Goal: Task Accomplishment & Management: Use online tool/utility

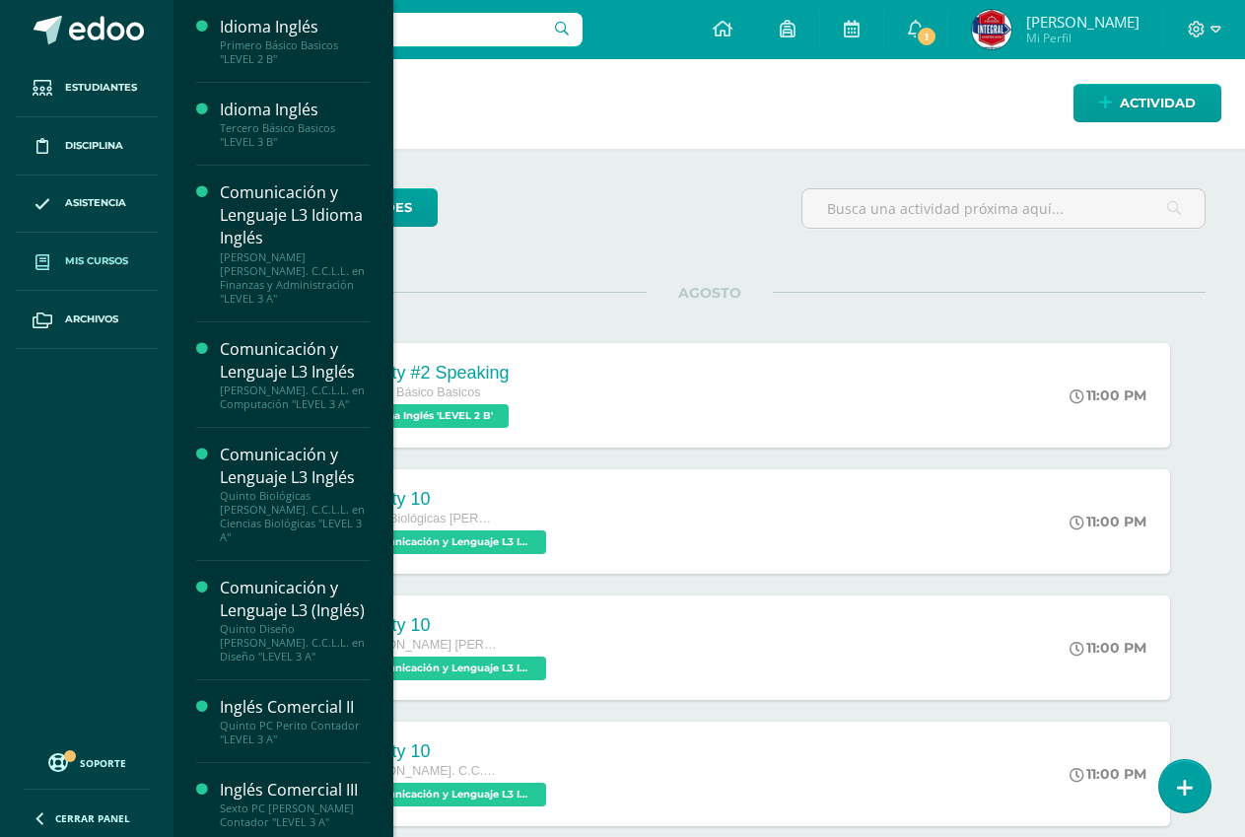
click at [97, 259] on span "Mis cursos" at bounding box center [96, 261] width 63 height 16
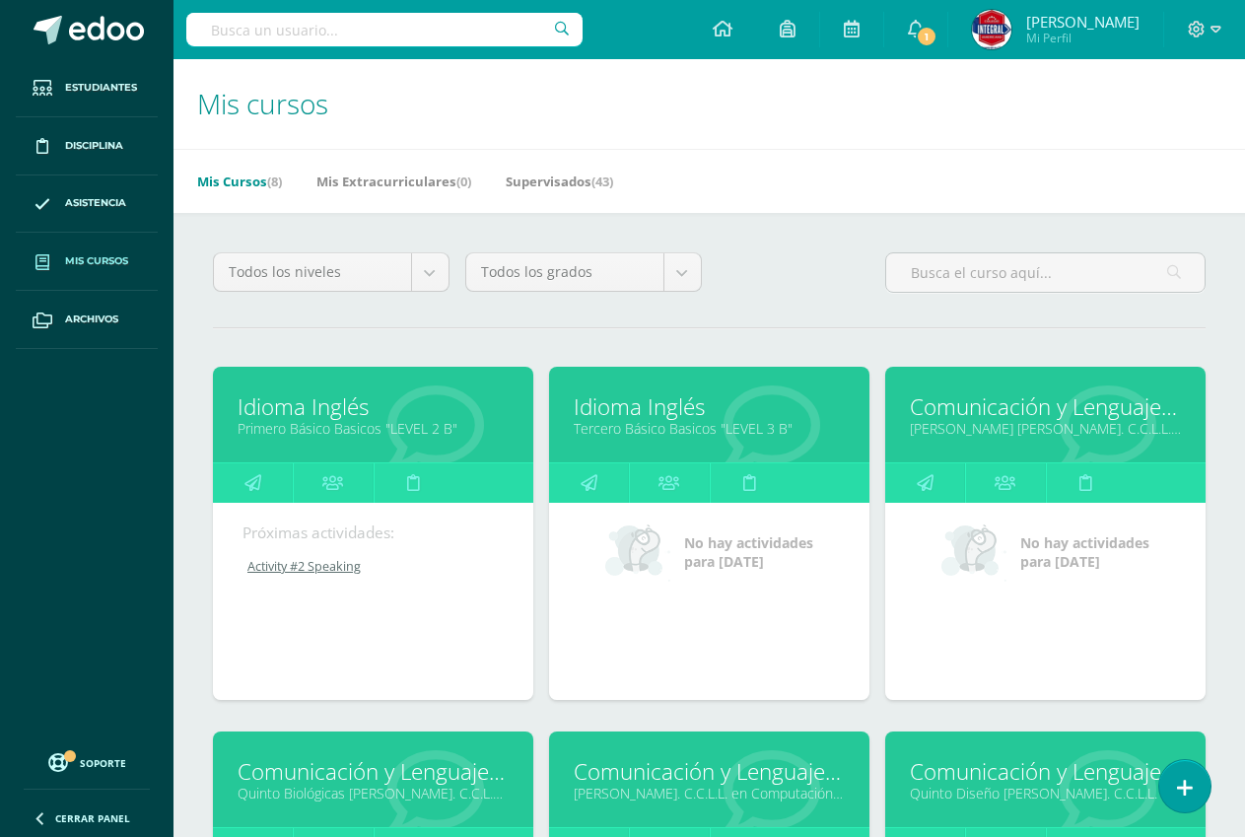
click at [1007, 414] on link "Comunicación y Lenguaje L3 Idioma Inglés" at bounding box center [1045, 406] width 271 height 31
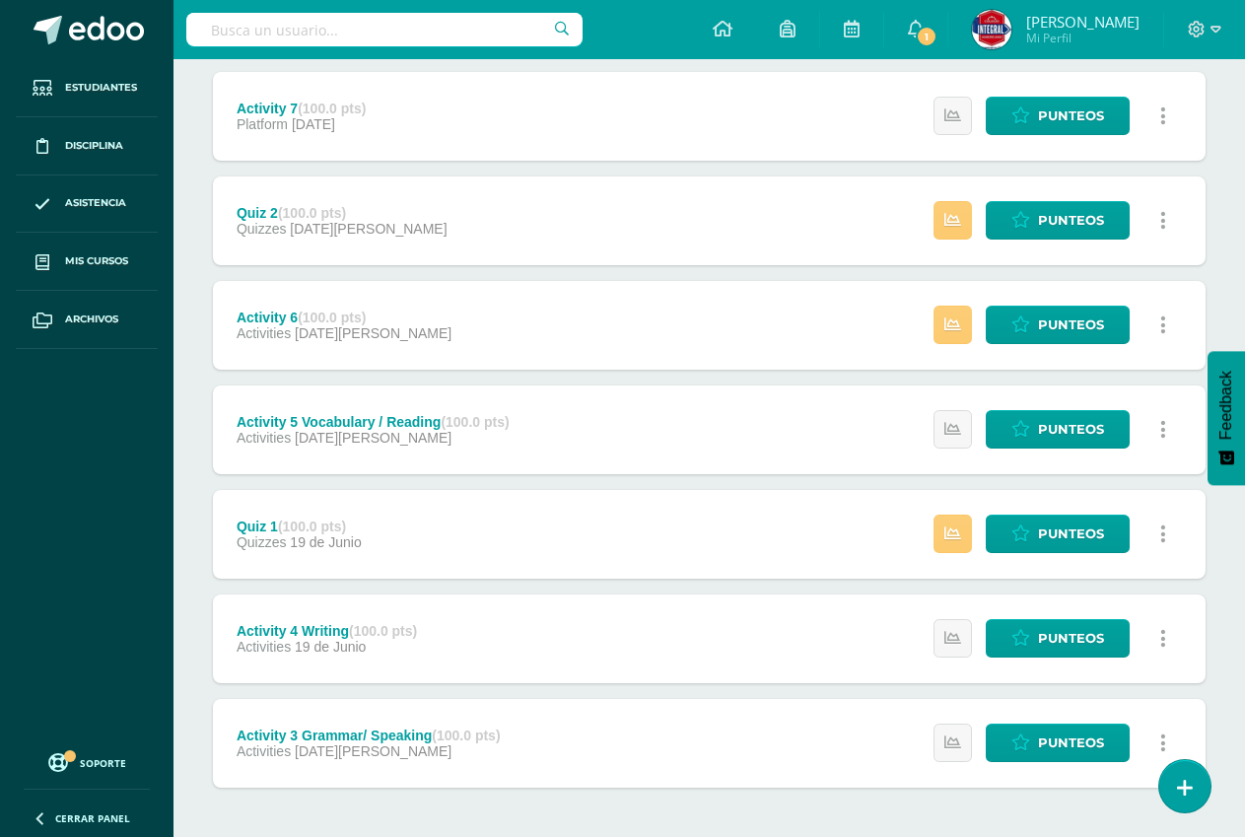
scroll to position [645, 0]
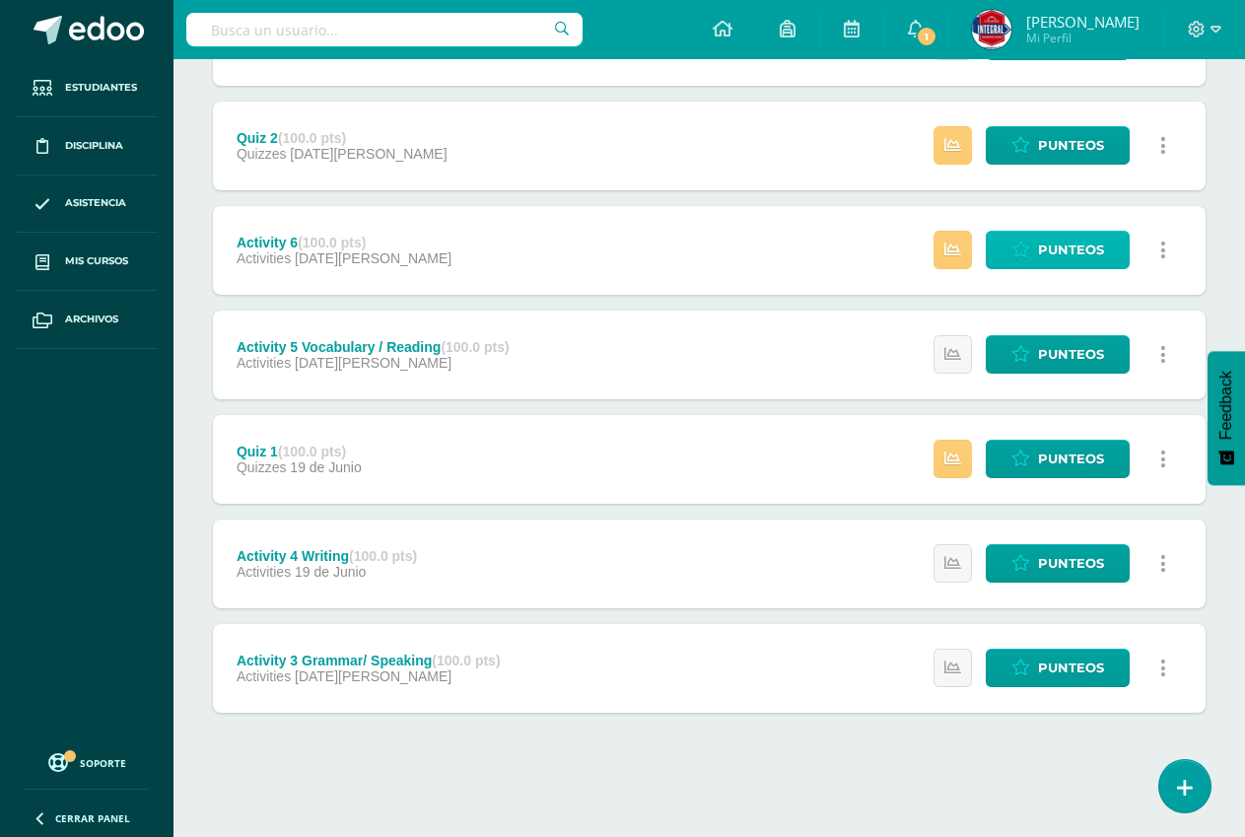
click at [1032, 241] on link "Punteos" at bounding box center [1057, 250] width 144 height 38
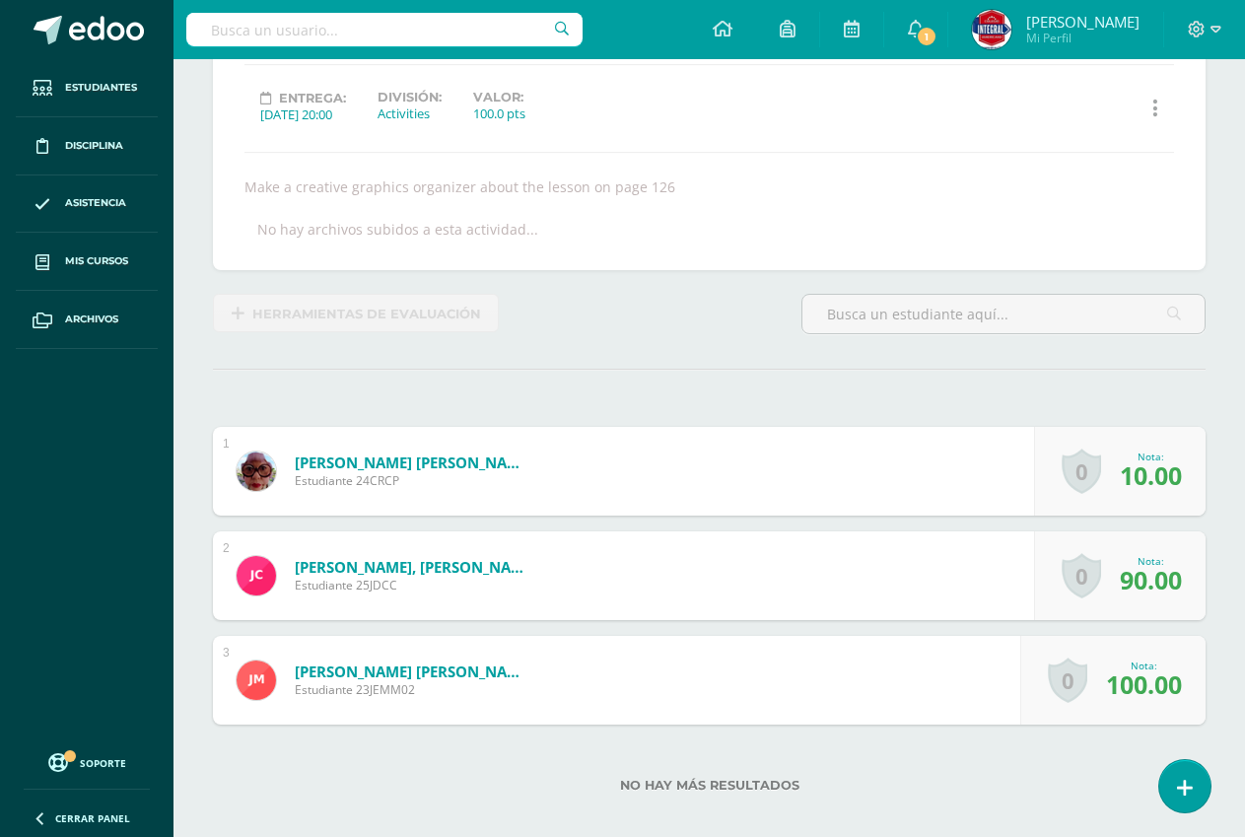
scroll to position [297, 0]
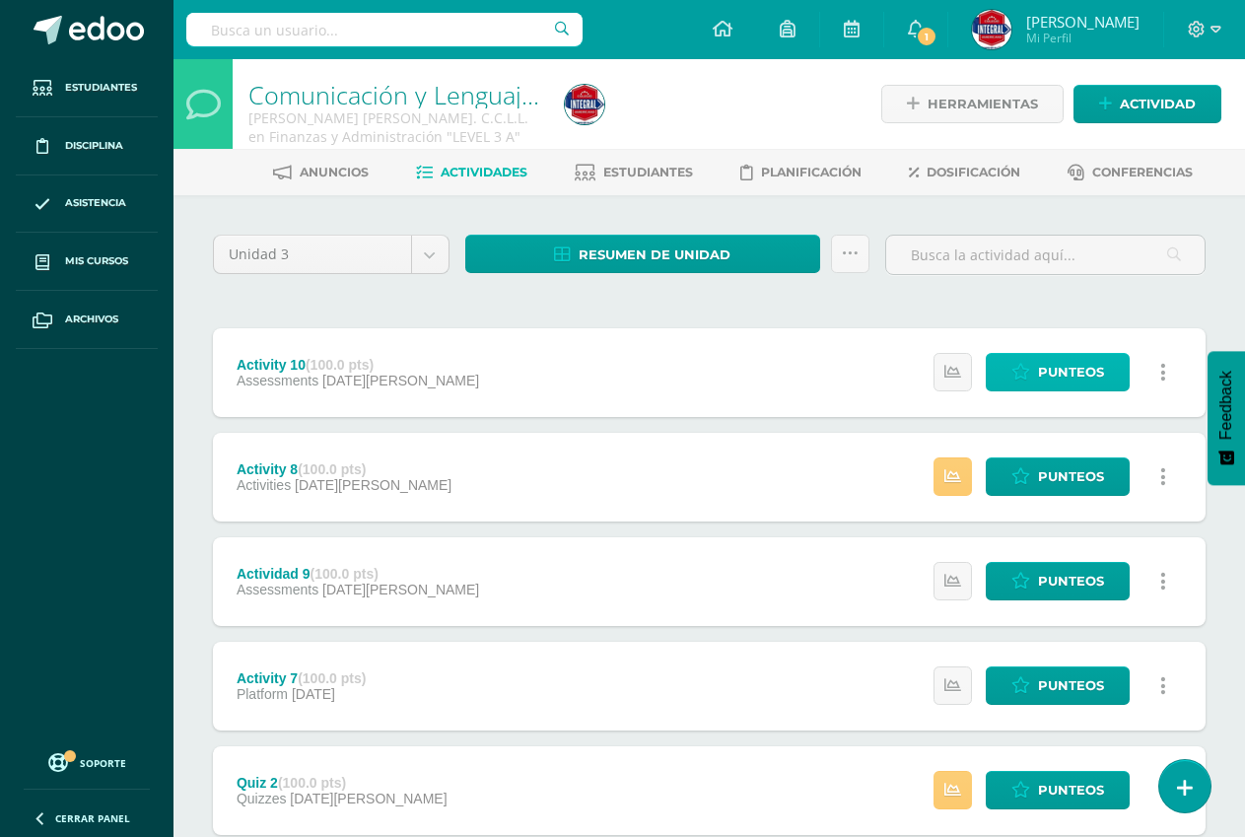
click at [1076, 376] on span "Punteos" at bounding box center [1071, 372] width 66 height 36
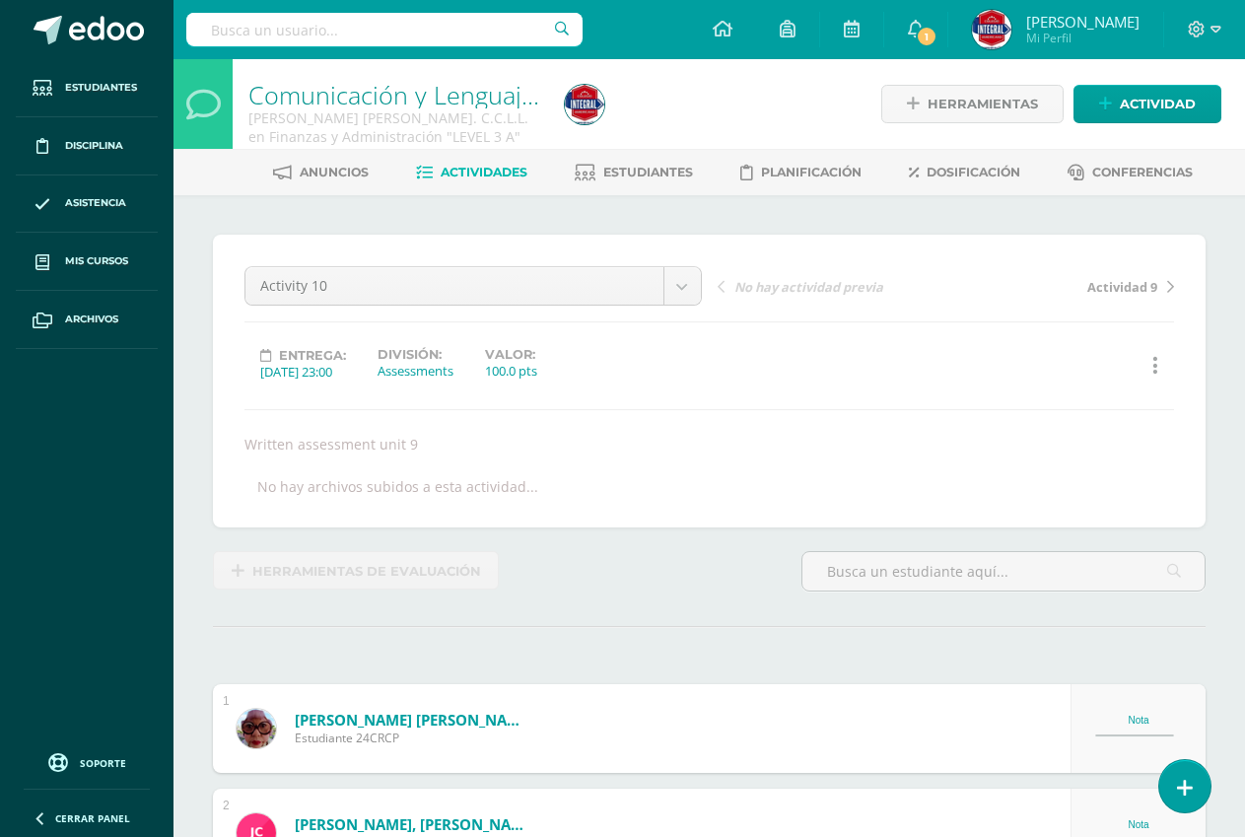
scroll to position [1, 0]
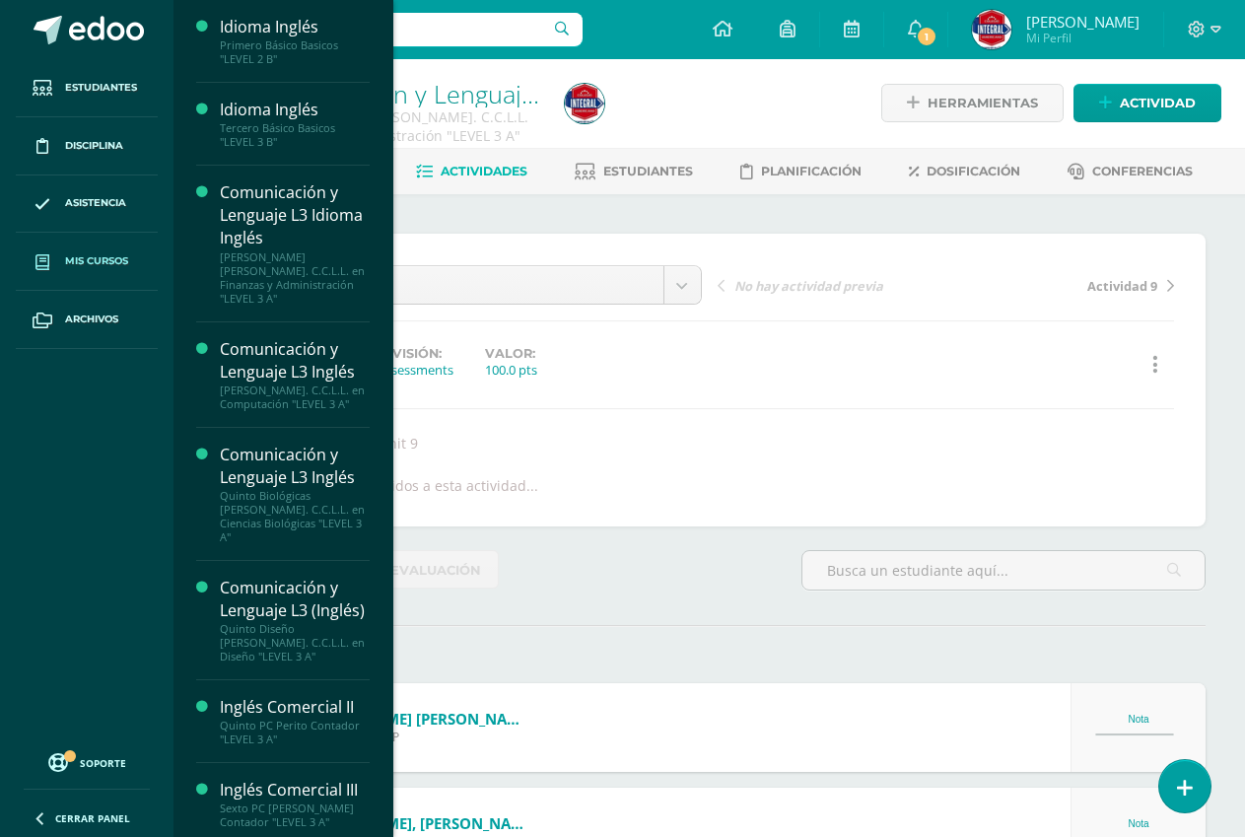
click at [82, 263] on span "Mis cursos" at bounding box center [96, 261] width 63 height 16
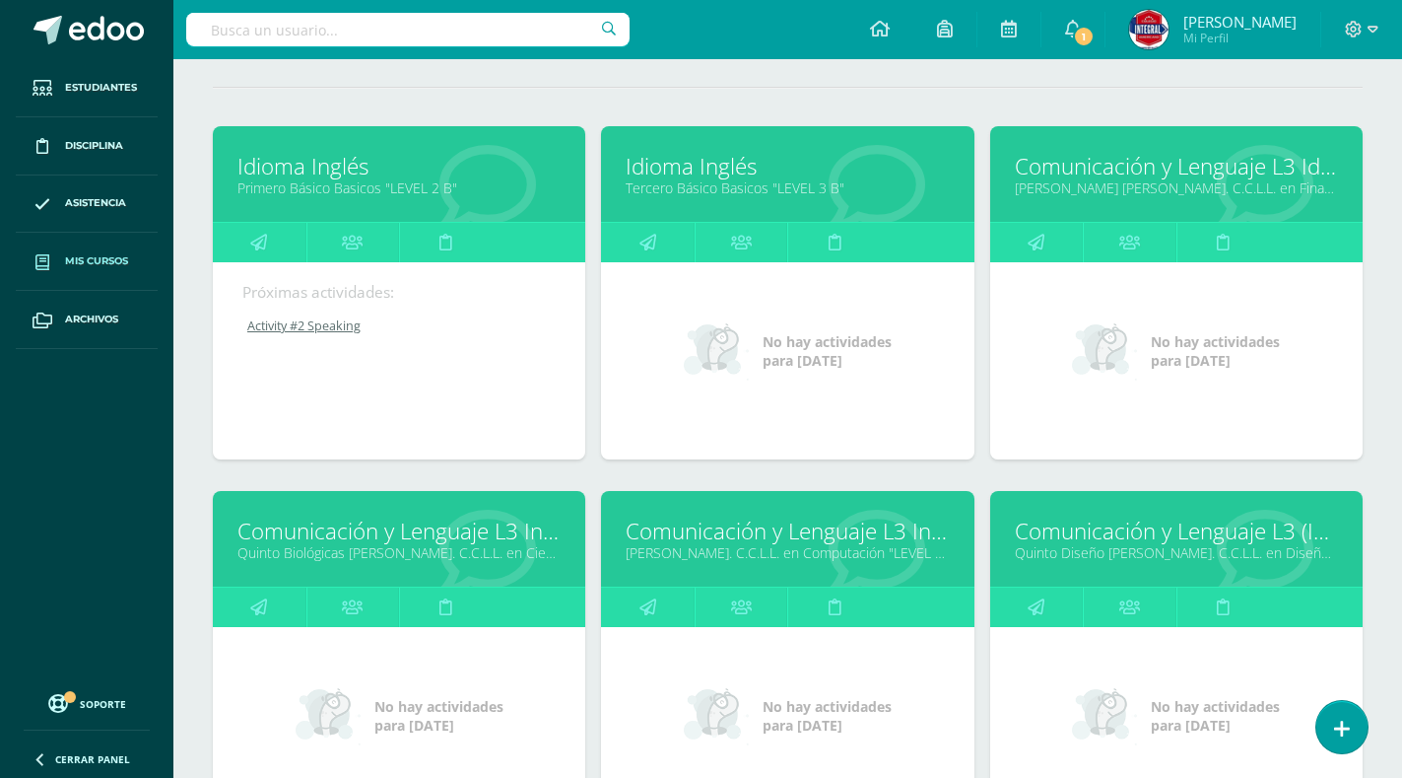
scroll to position [394, 0]
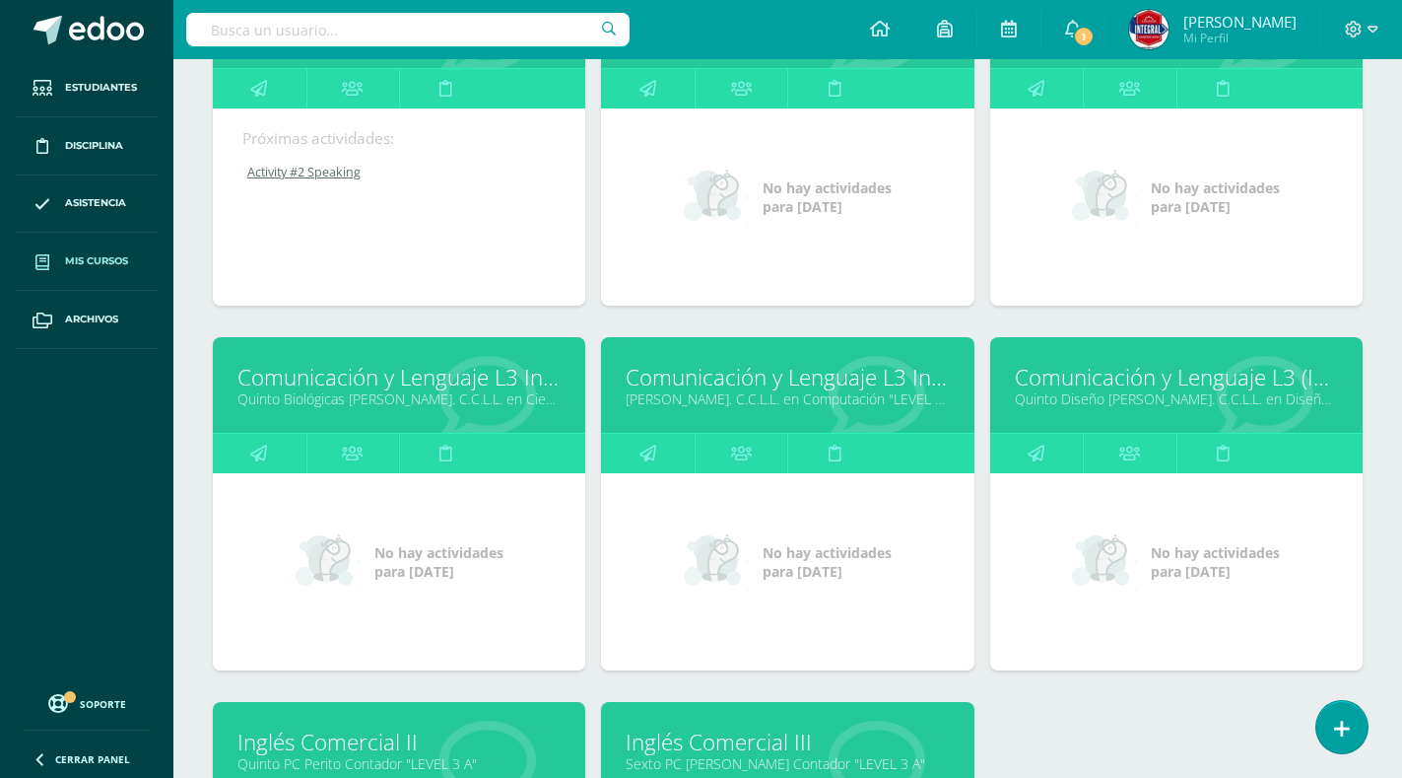
click at [510, 418] on icon at bounding box center [488, 398] width 97 height 97
click at [519, 385] on link "Comunicación y Lenguaje L3 Inglés" at bounding box center [399, 377] width 323 height 31
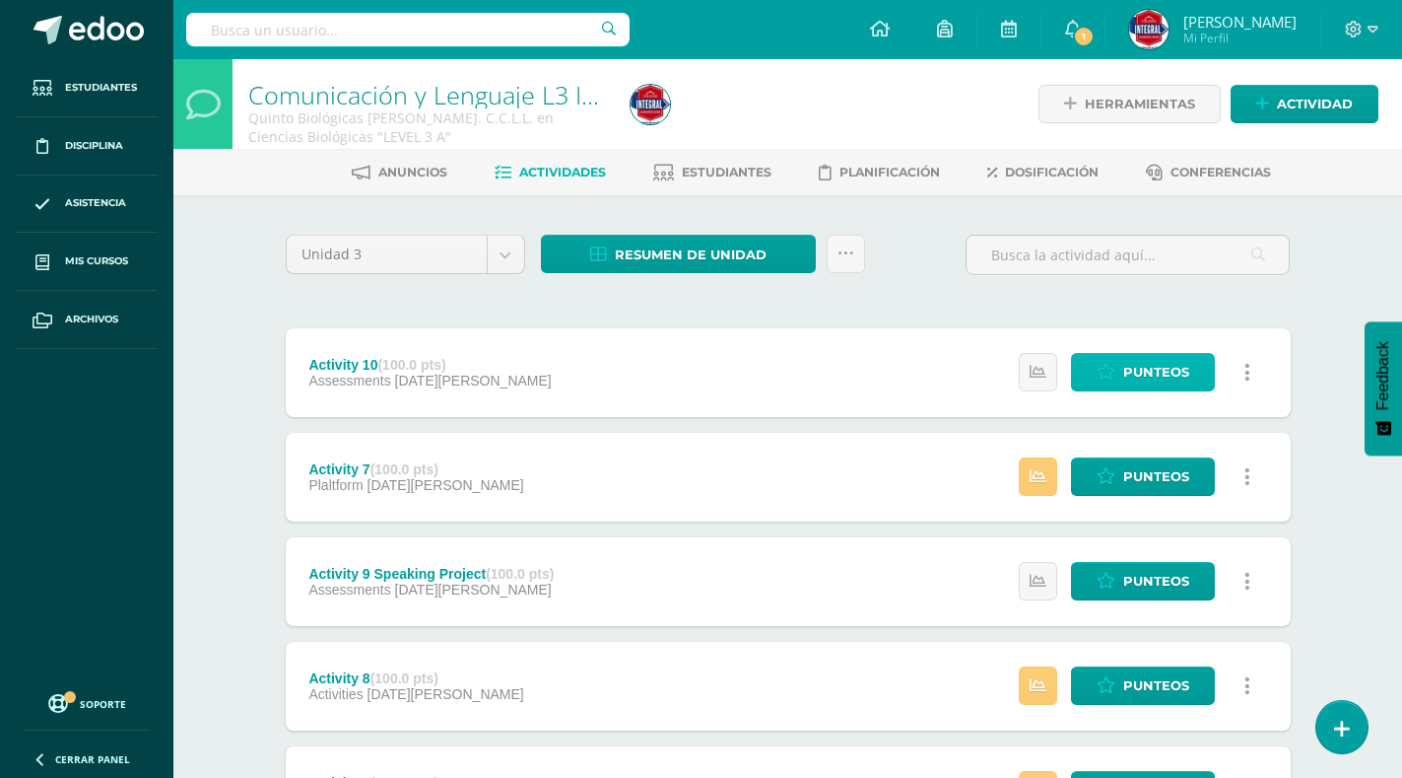
click at [1149, 373] on span "Punteos" at bounding box center [1156, 372] width 66 height 36
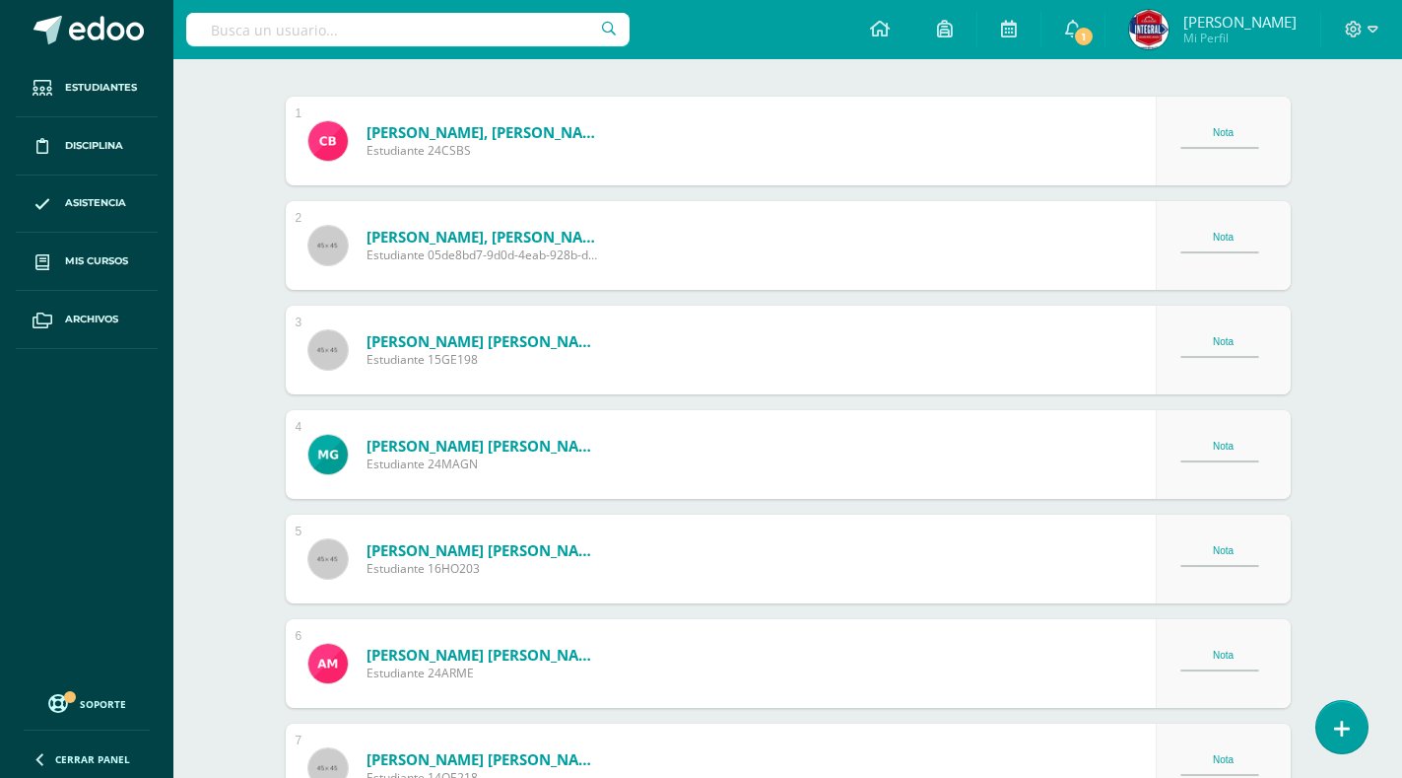
scroll to position [238, 0]
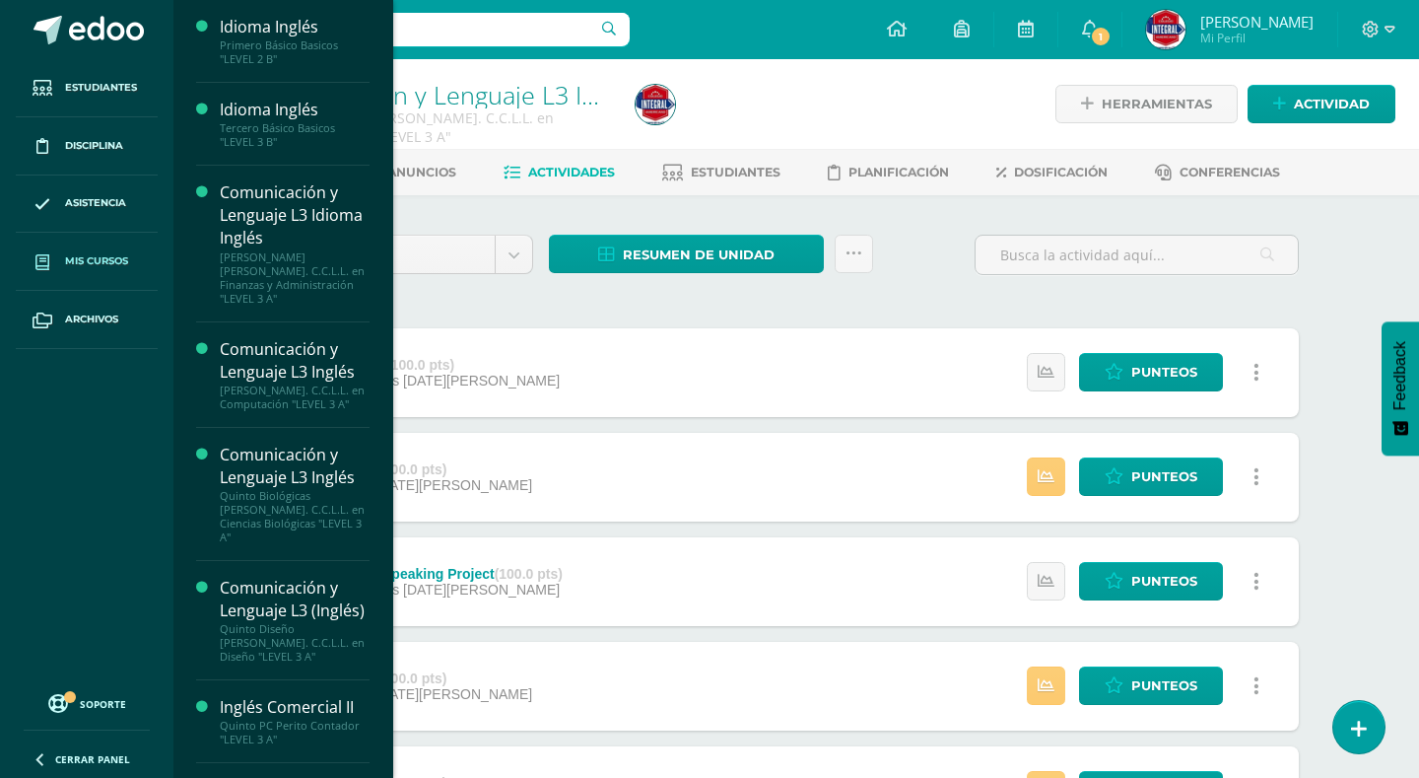
click at [85, 257] on span "Mis cursos" at bounding box center [96, 261] width 63 height 16
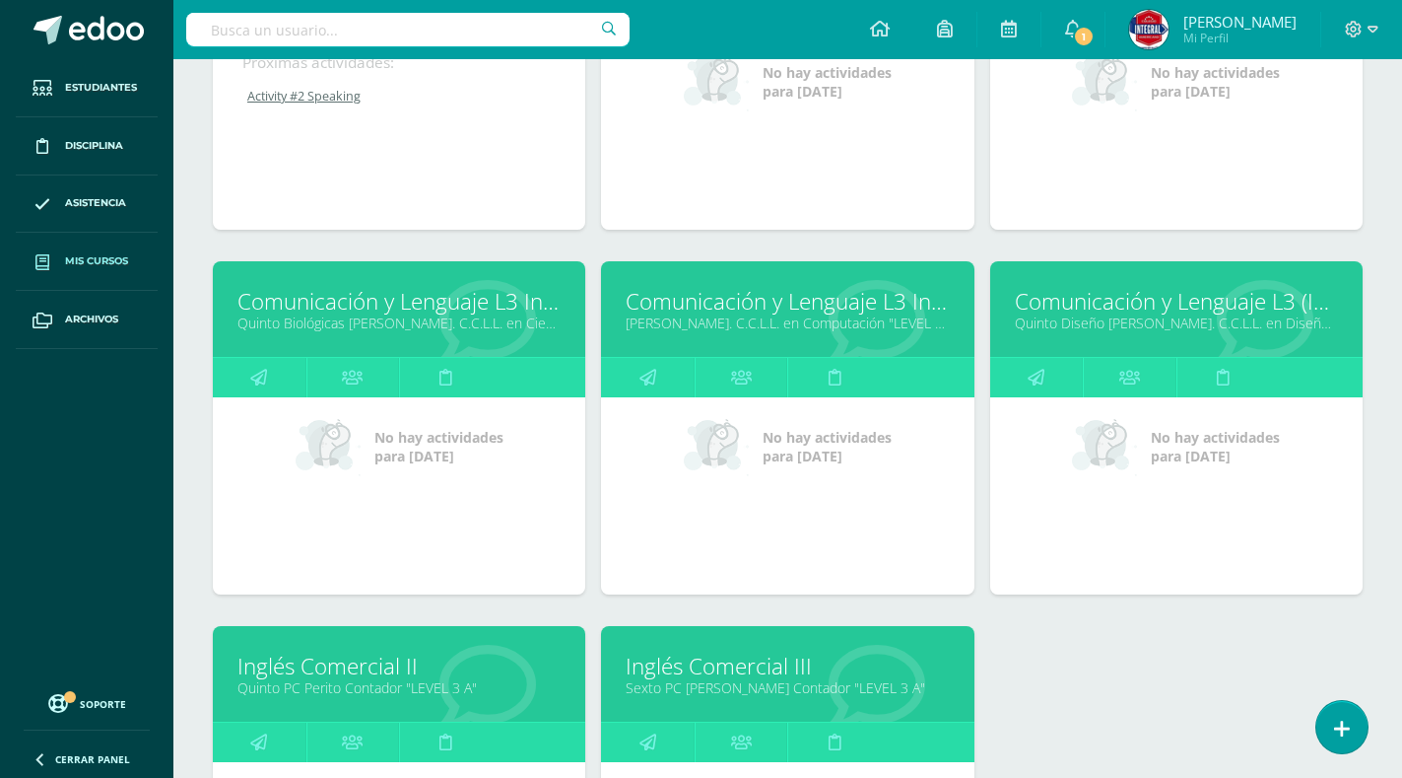
scroll to position [493, 0]
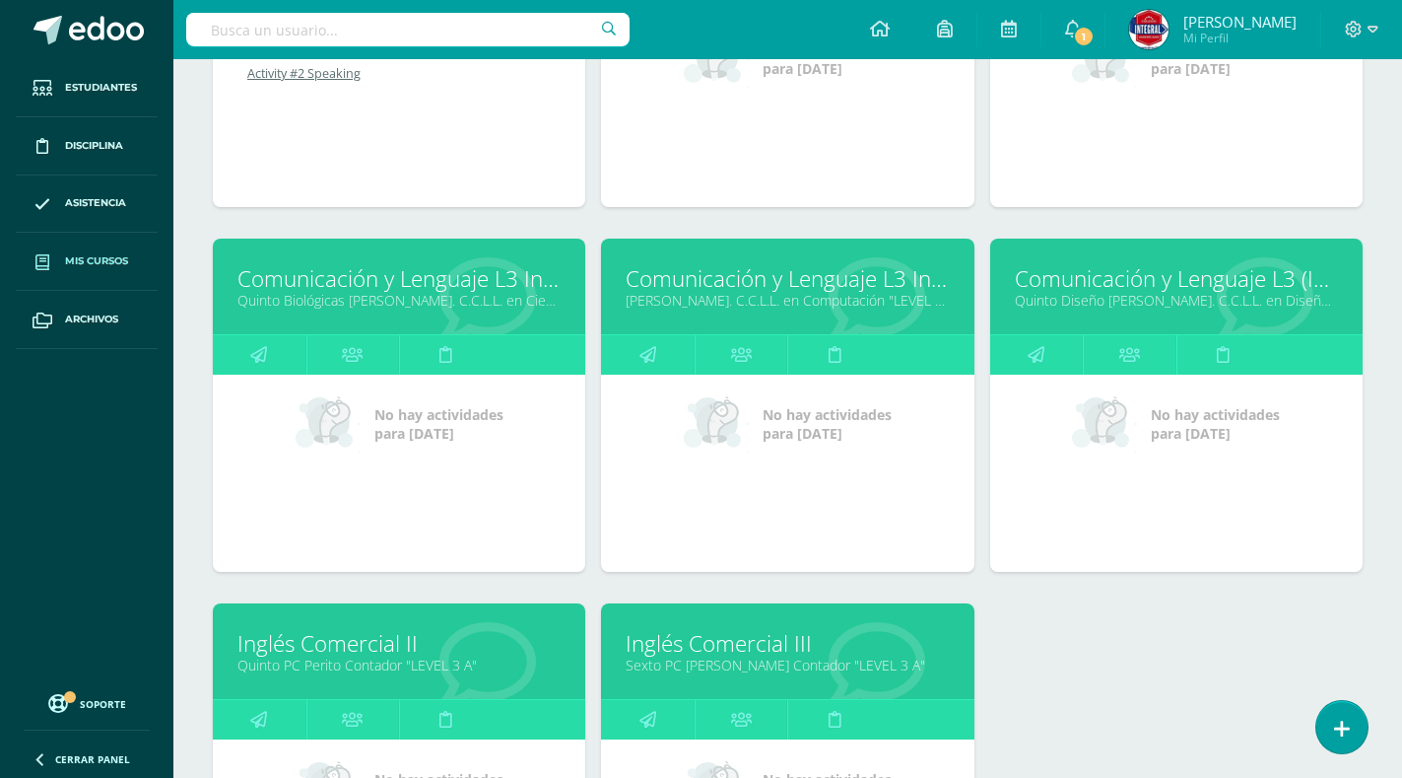
click at [836, 291] on link "[PERSON_NAME]. C.C.L.L. en Computación "LEVEL 3 A"" at bounding box center [787, 300] width 323 height 19
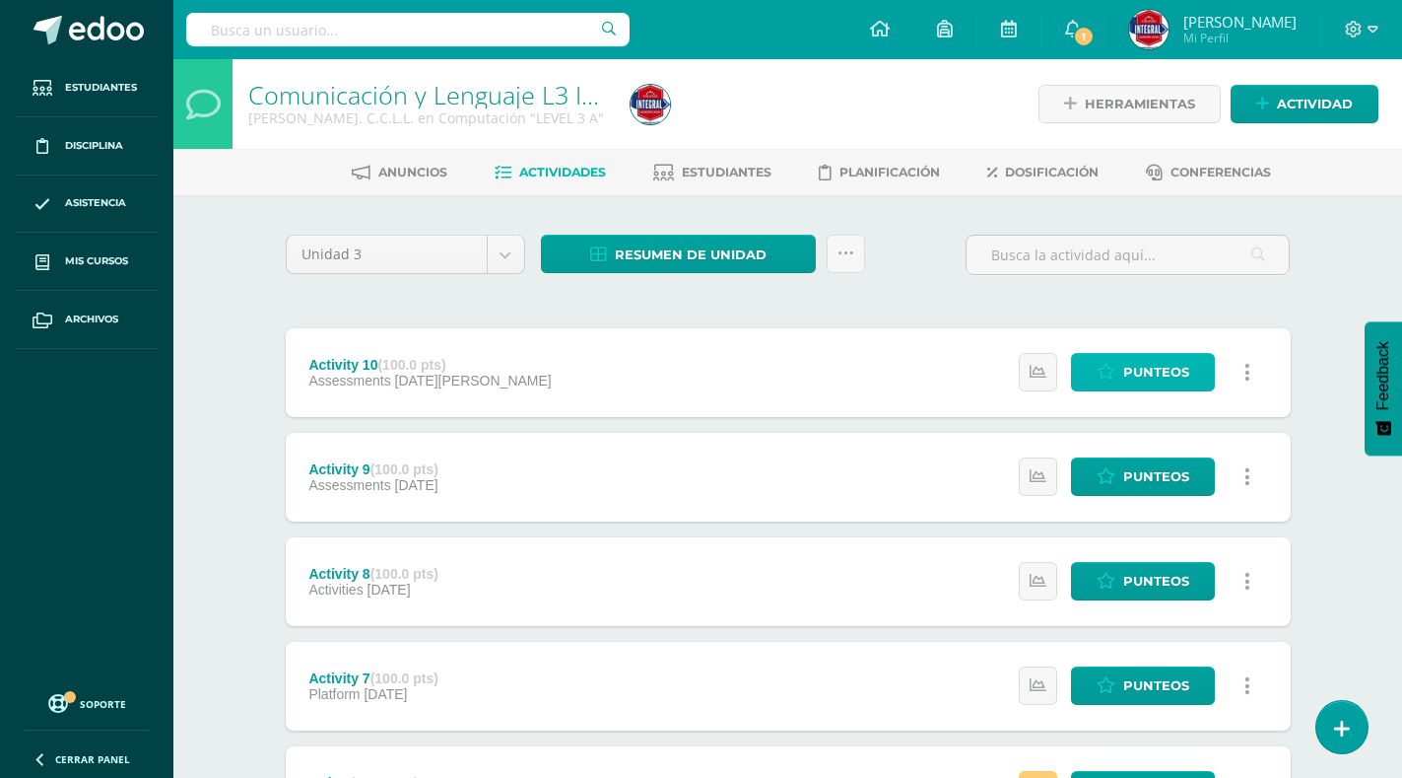
click at [1127, 369] on span "Punteos" at bounding box center [1156, 372] width 66 height 36
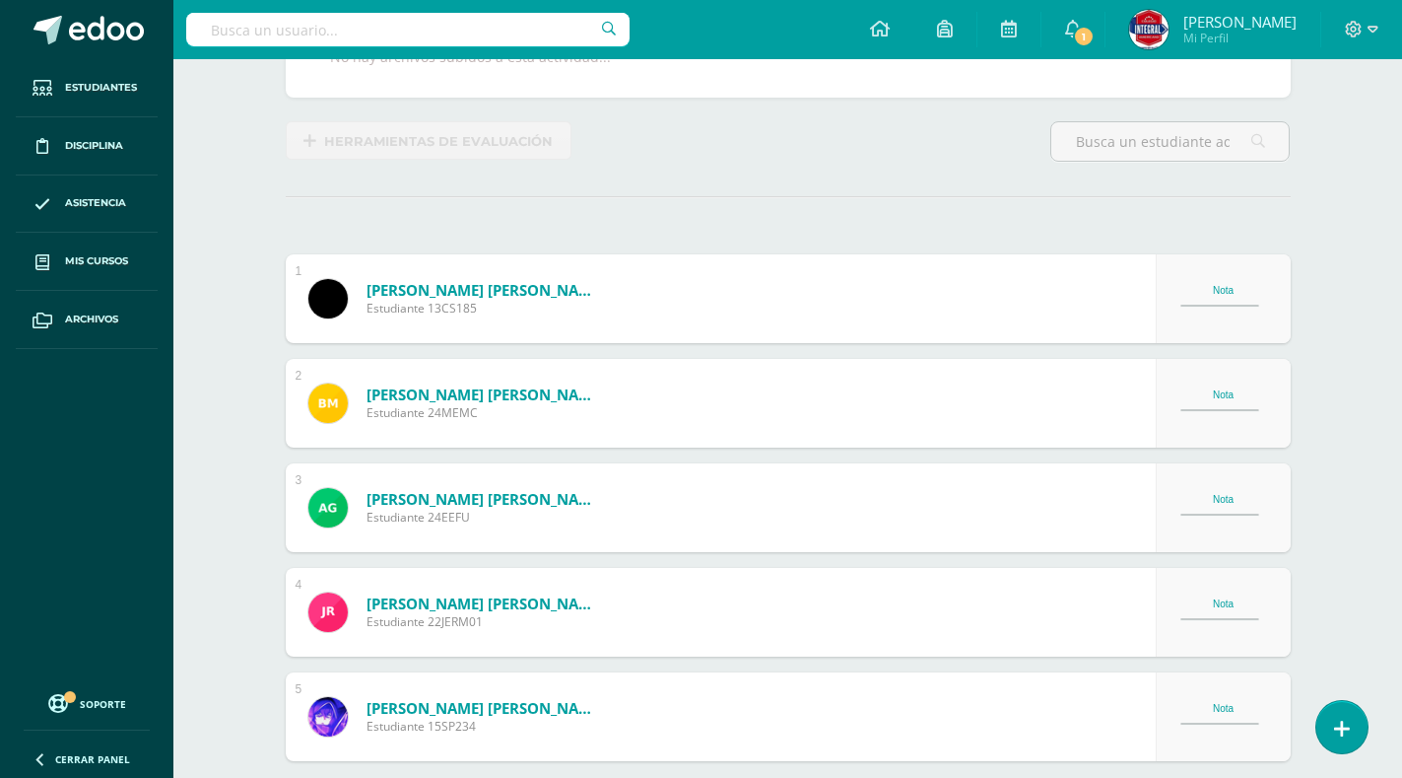
scroll to position [394, 0]
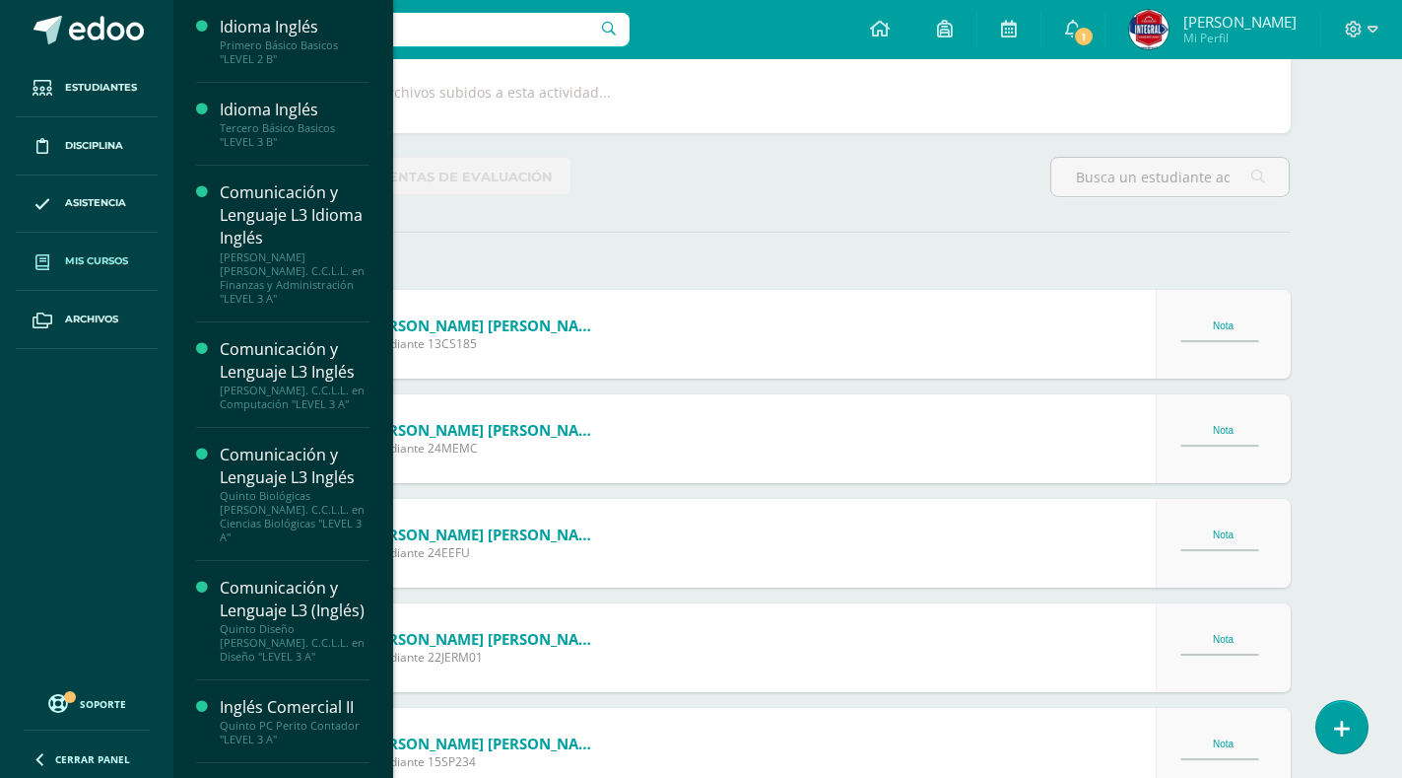
click at [79, 258] on span "Mis cursos" at bounding box center [96, 261] width 63 height 16
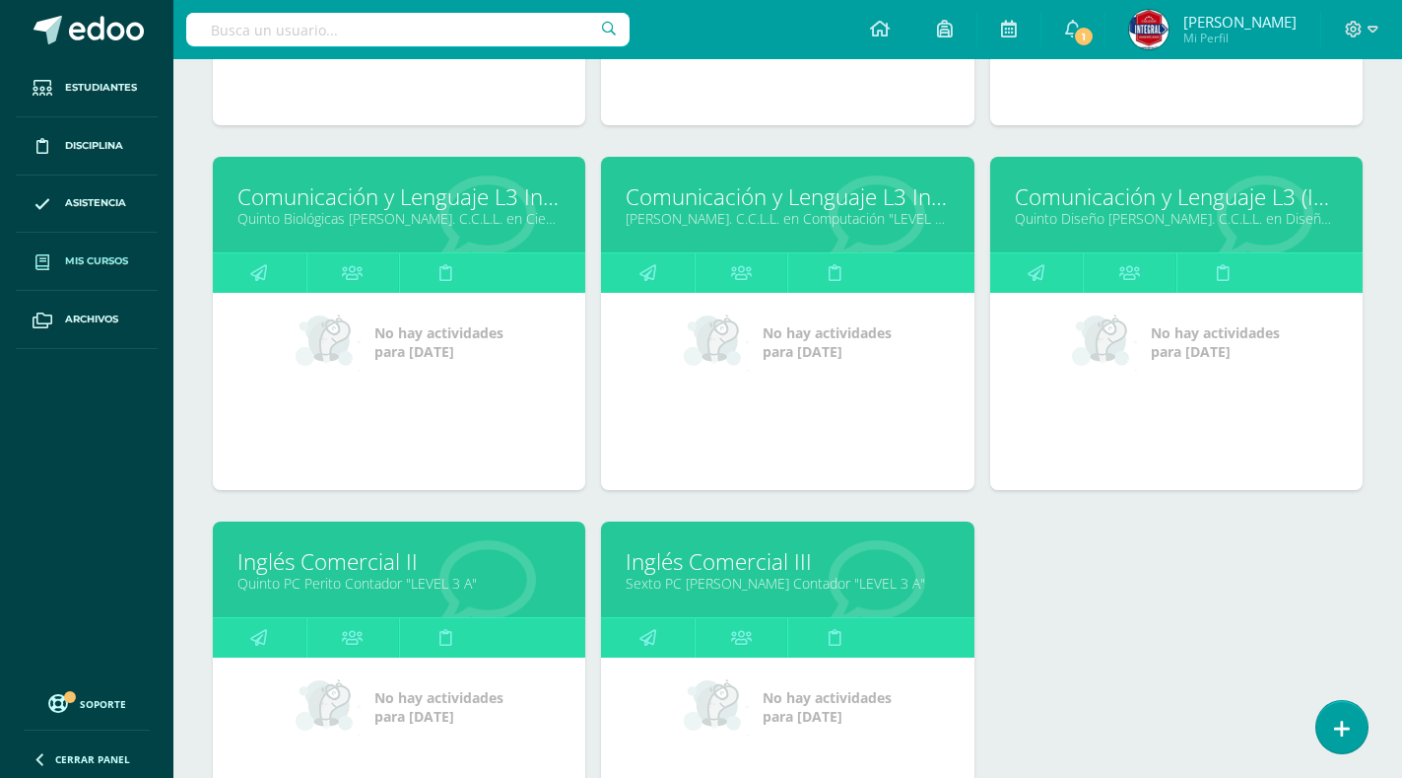
scroll to position [591, 0]
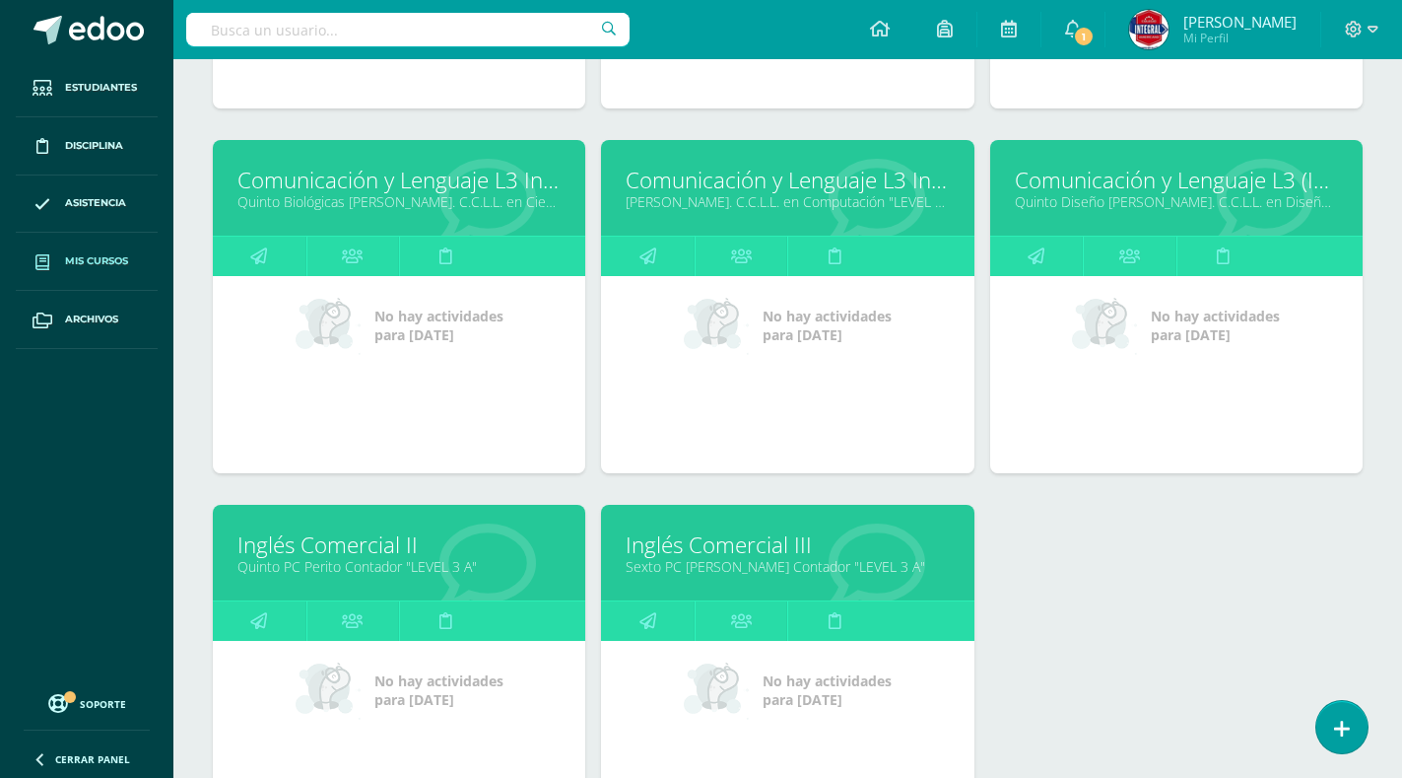
click at [1084, 167] on link "Comunicación y Lenguaje L3 (Inglés)" at bounding box center [1176, 180] width 323 height 31
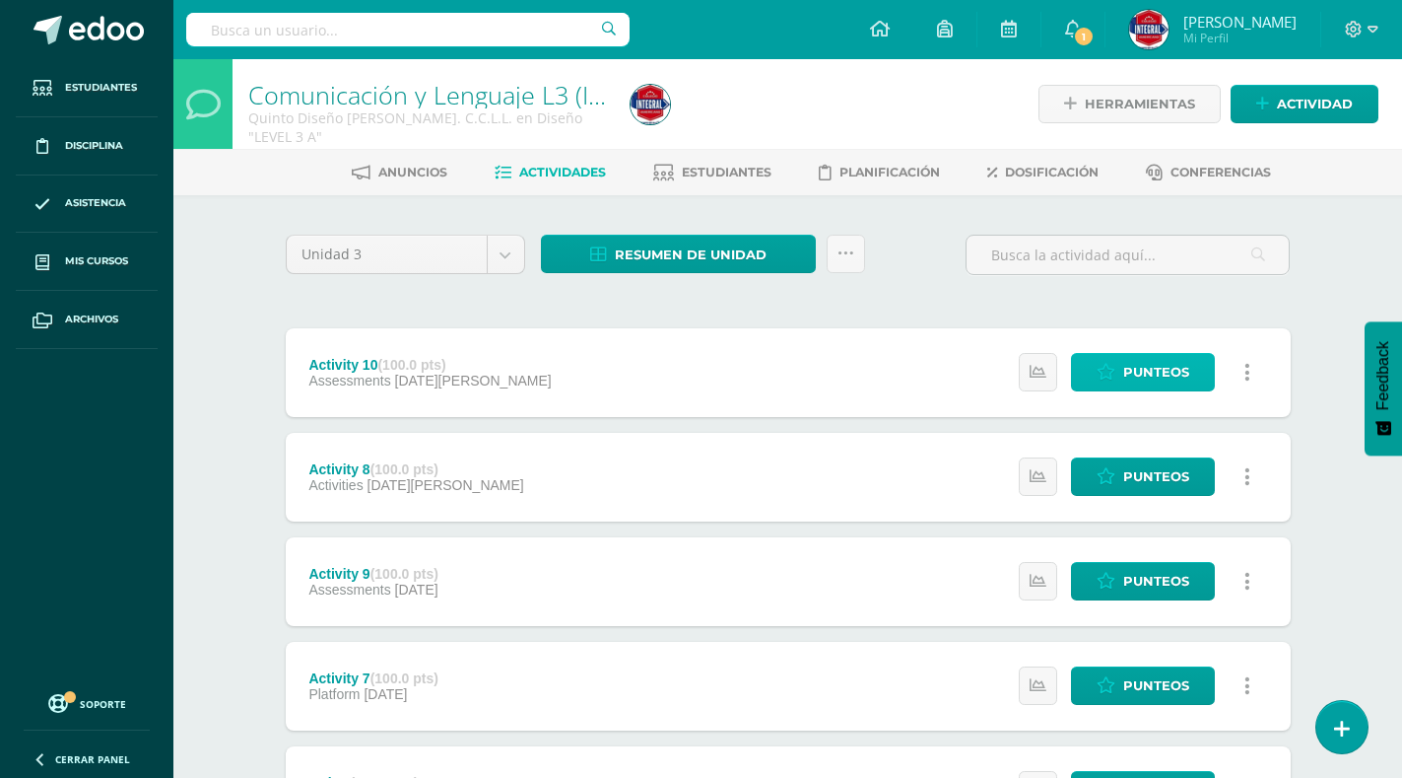
click at [1152, 364] on span "Punteos" at bounding box center [1156, 372] width 66 height 36
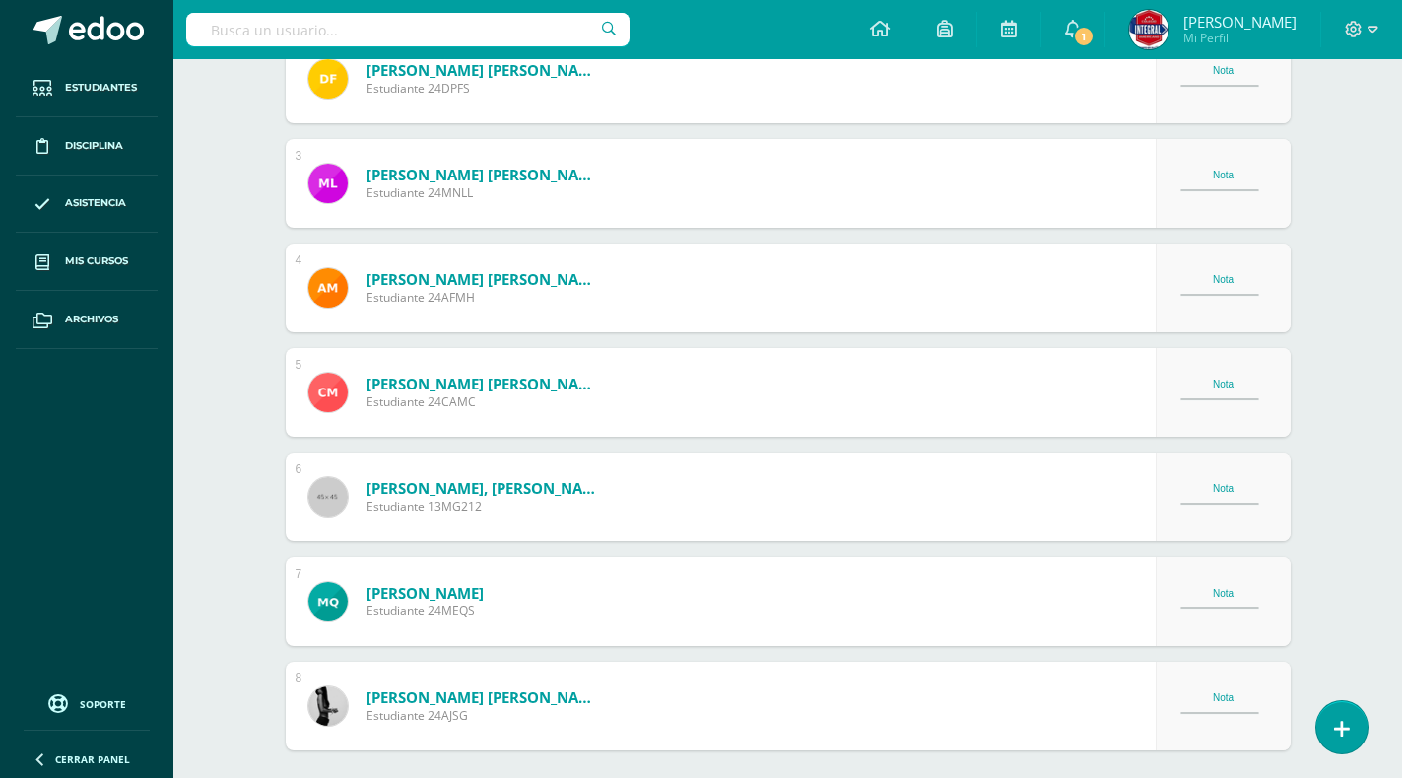
scroll to position [789, 0]
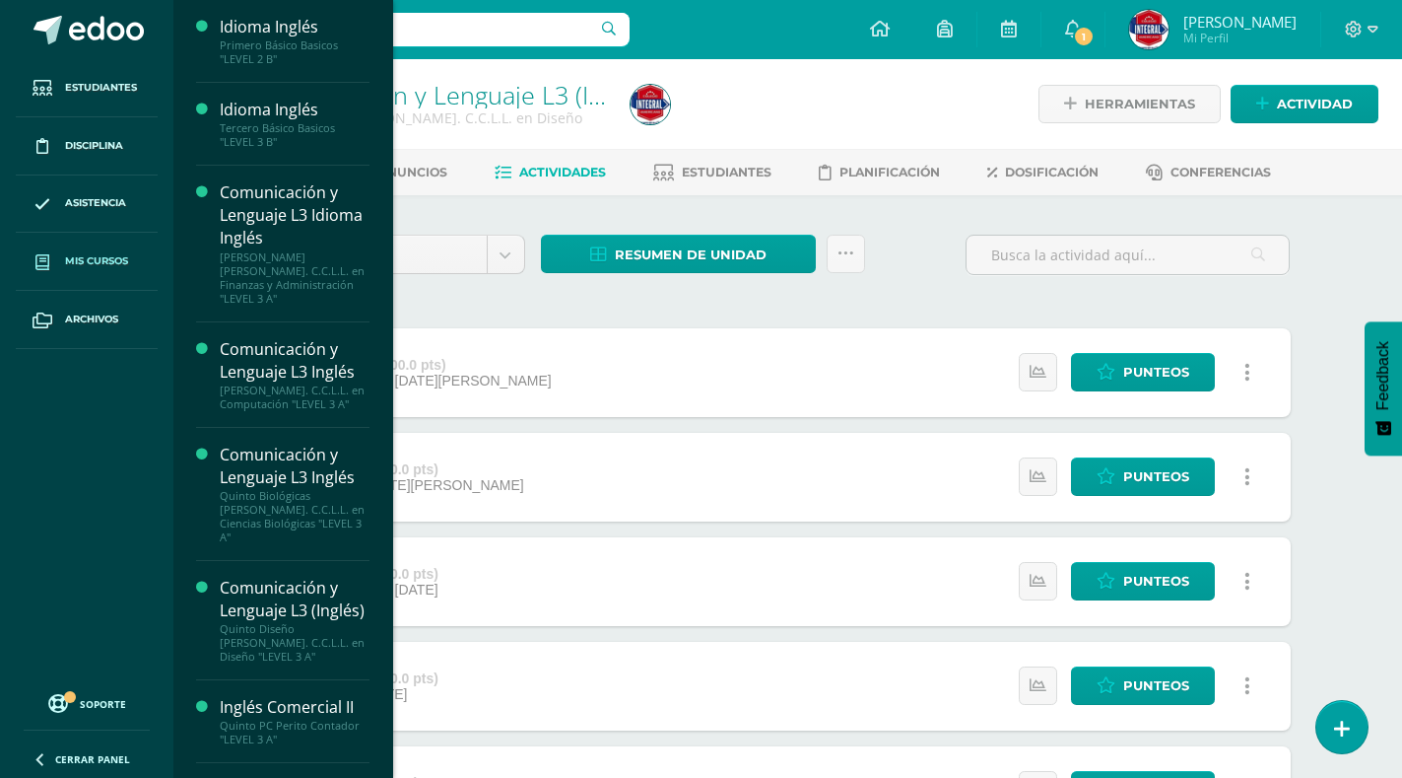
click at [122, 263] on span "Mis cursos" at bounding box center [96, 261] width 63 height 16
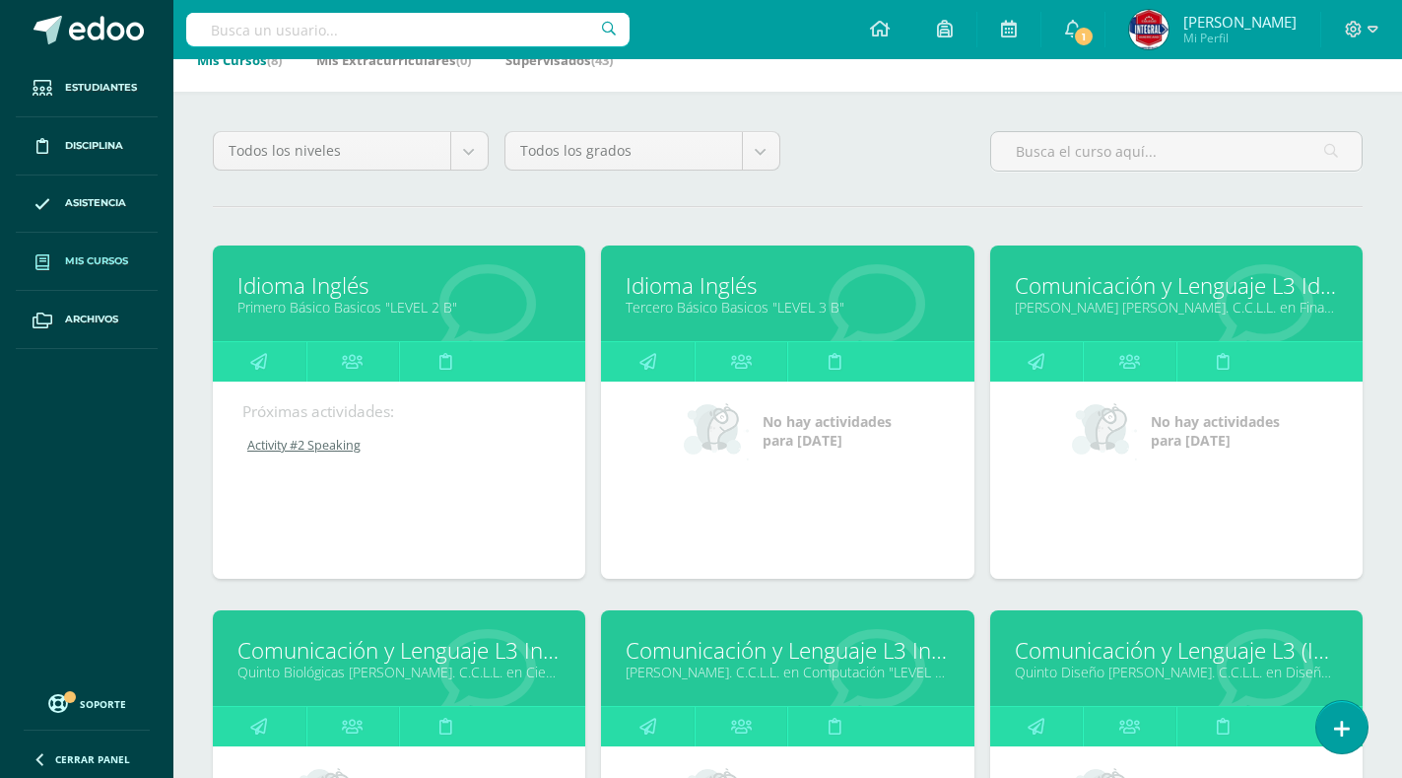
scroll to position [493, 0]
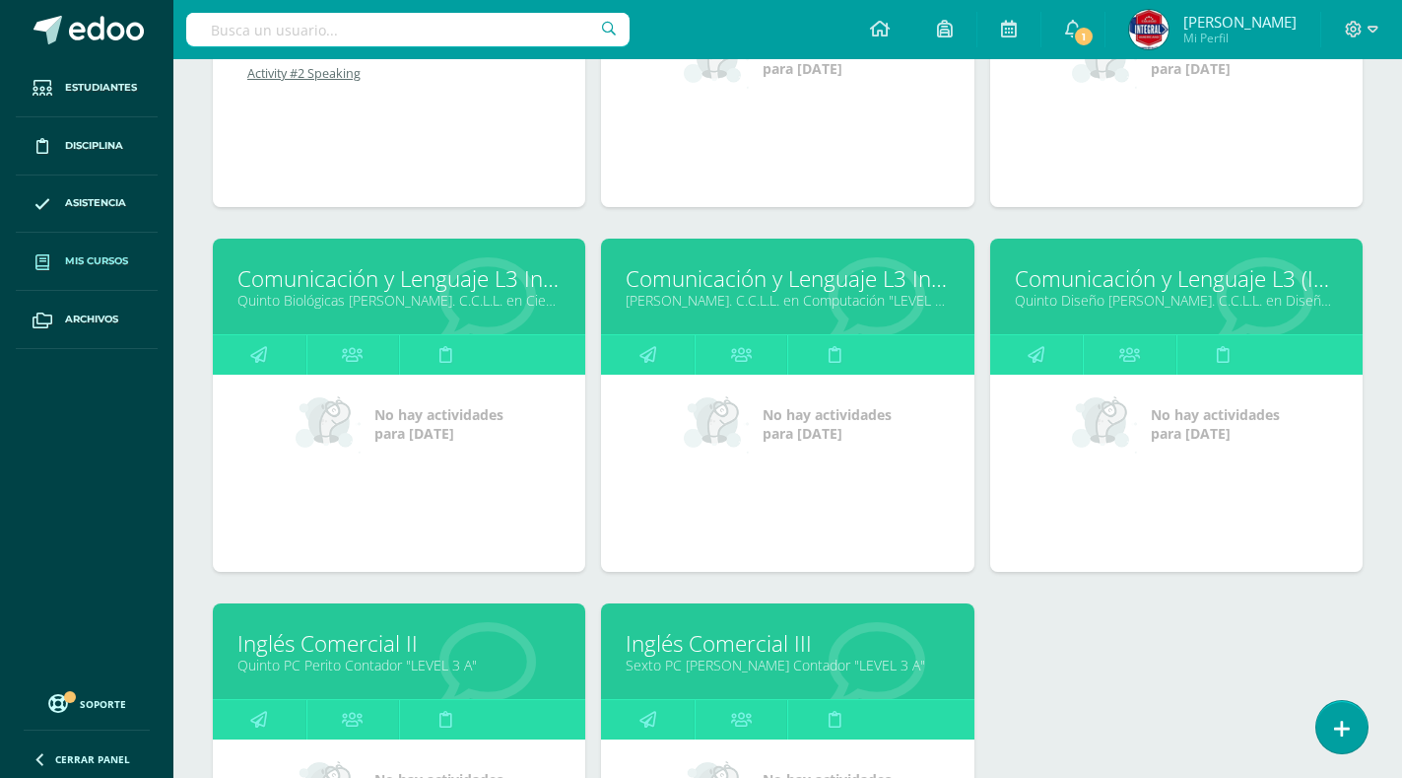
click at [668, 647] on link "Inglés Comercial III" at bounding box center [787, 643] width 323 height 31
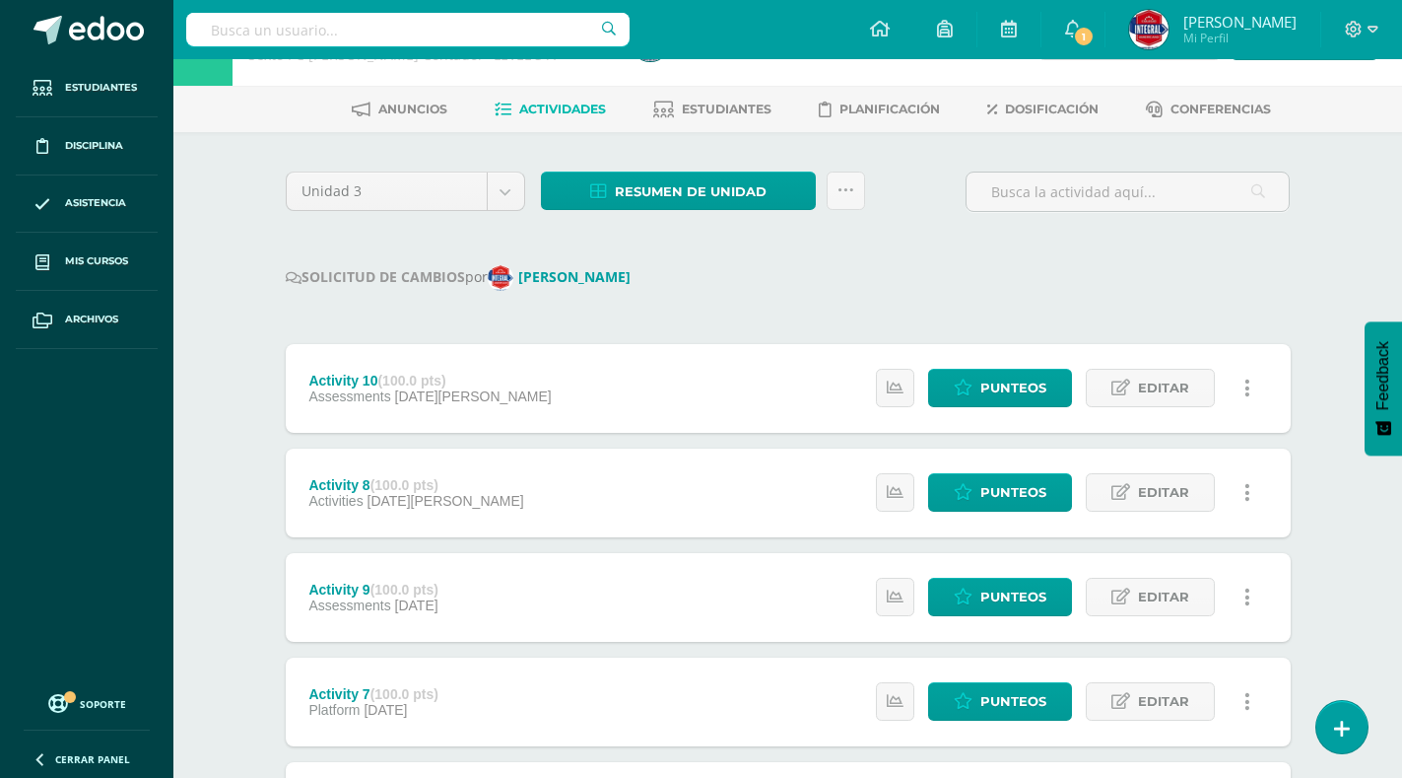
scroll to position [99, 0]
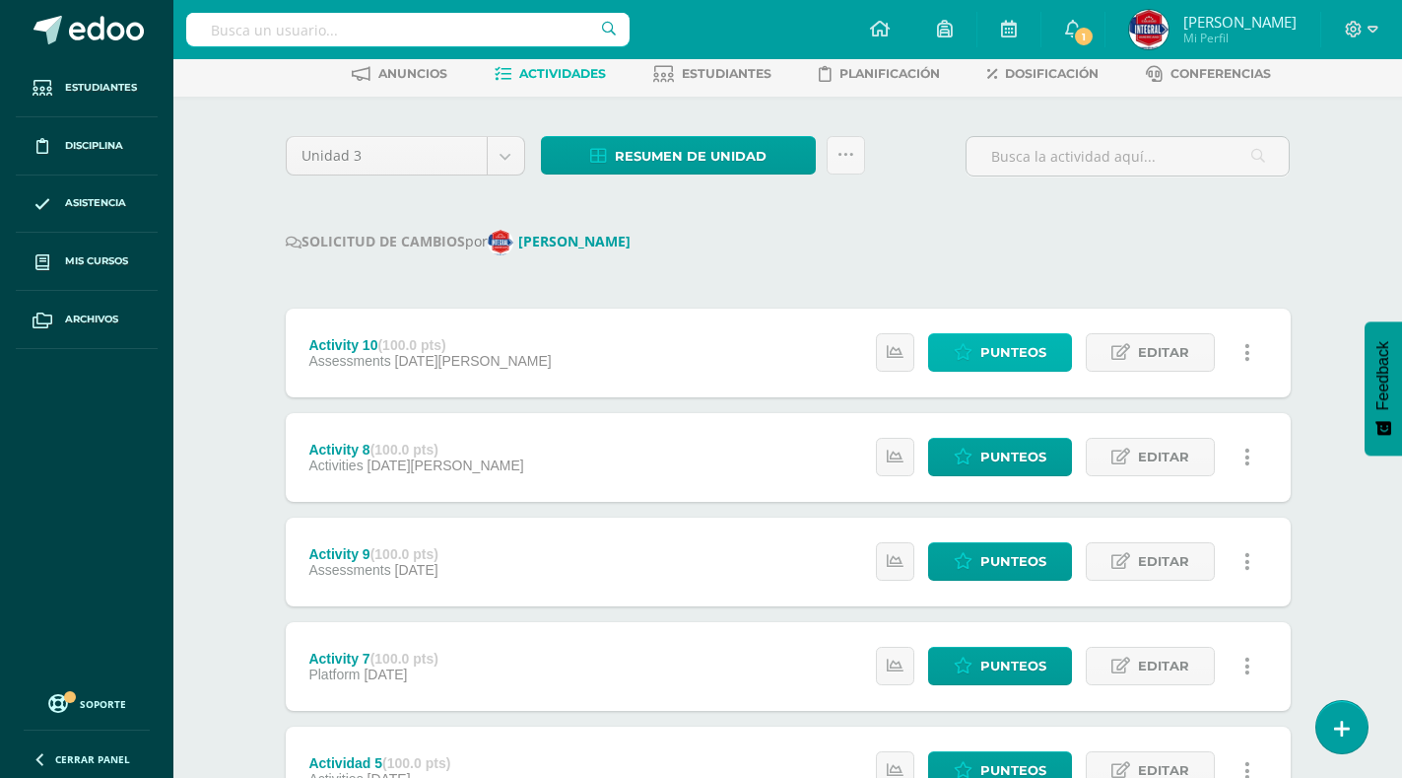
click at [985, 340] on span "Punteos" at bounding box center [1014, 352] width 66 height 36
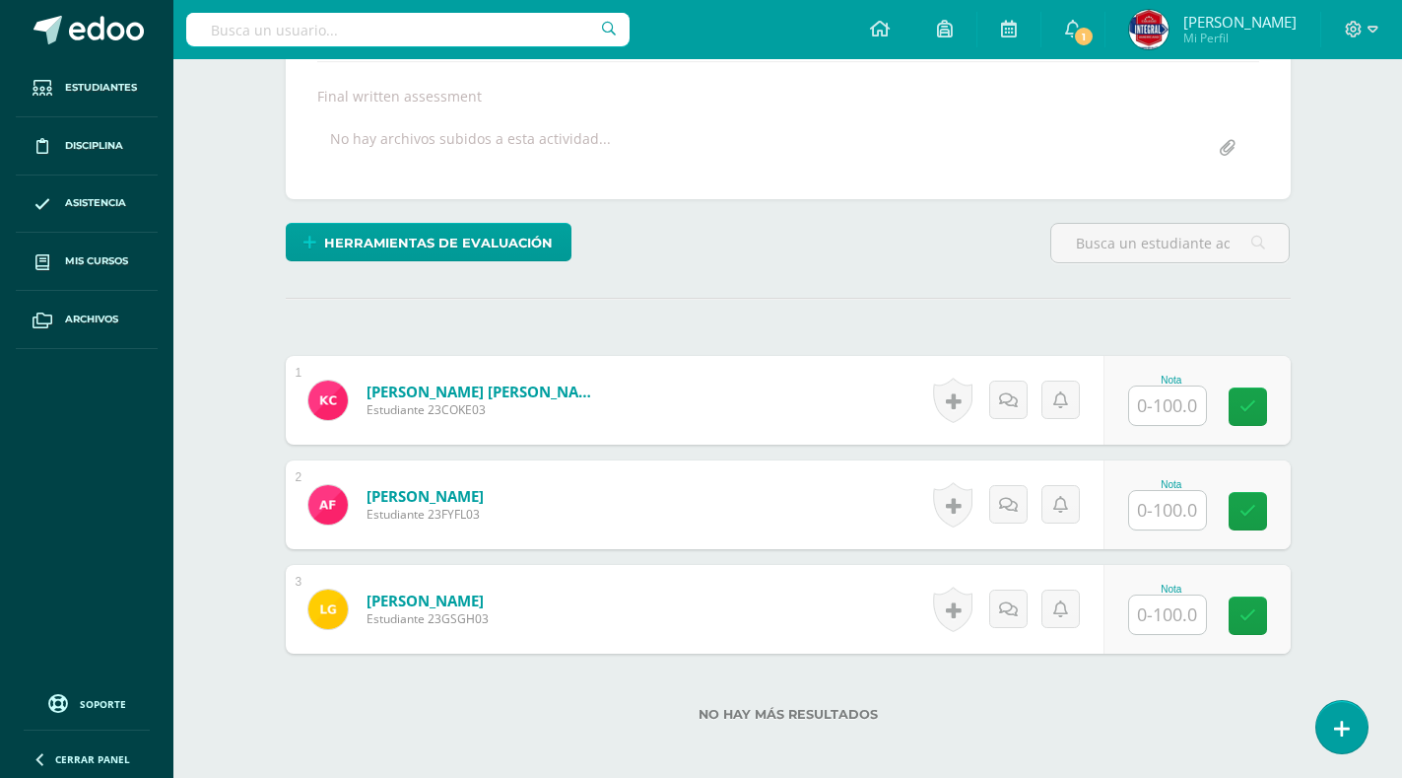
scroll to position [360, 0]
